Goal: Entertainment & Leisure: Consume media (video, audio)

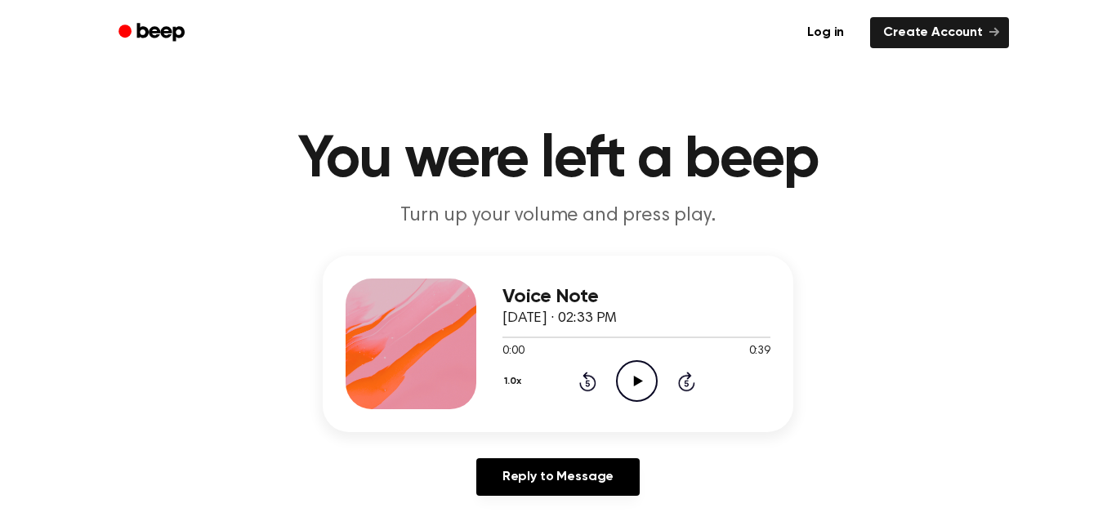
click at [637, 389] on icon "Play Audio" at bounding box center [637, 381] width 42 height 42
click at [626, 381] on icon "Play Audio" at bounding box center [637, 381] width 42 height 42
click at [627, 381] on icon "Pause Audio" at bounding box center [637, 381] width 42 height 42
click at [626, 377] on icon "Play Audio" at bounding box center [637, 381] width 42 height 42
click at [640, 385] on icon "Pause Audio" at bounding box center [637, 381] width 42 height 42
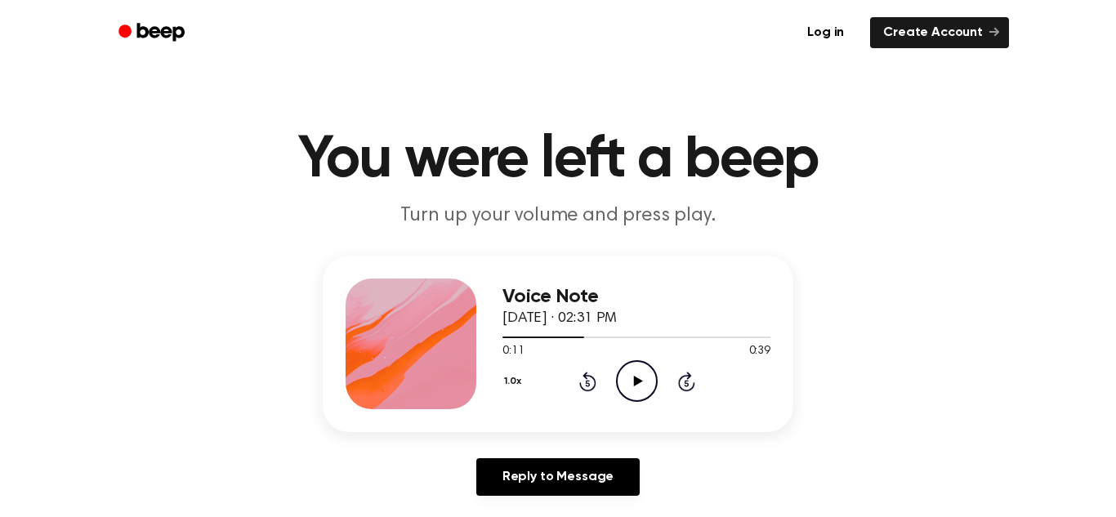
click at [629, 385] on icon "Play Audio" at bounding box center [637, 381] width 42 height 42
click at [629, 385] on icon "Pause Audio" at bounding box center [637, 381] width 42 height 42
